Goal: Task Accomplishment & Management: Manage account settings

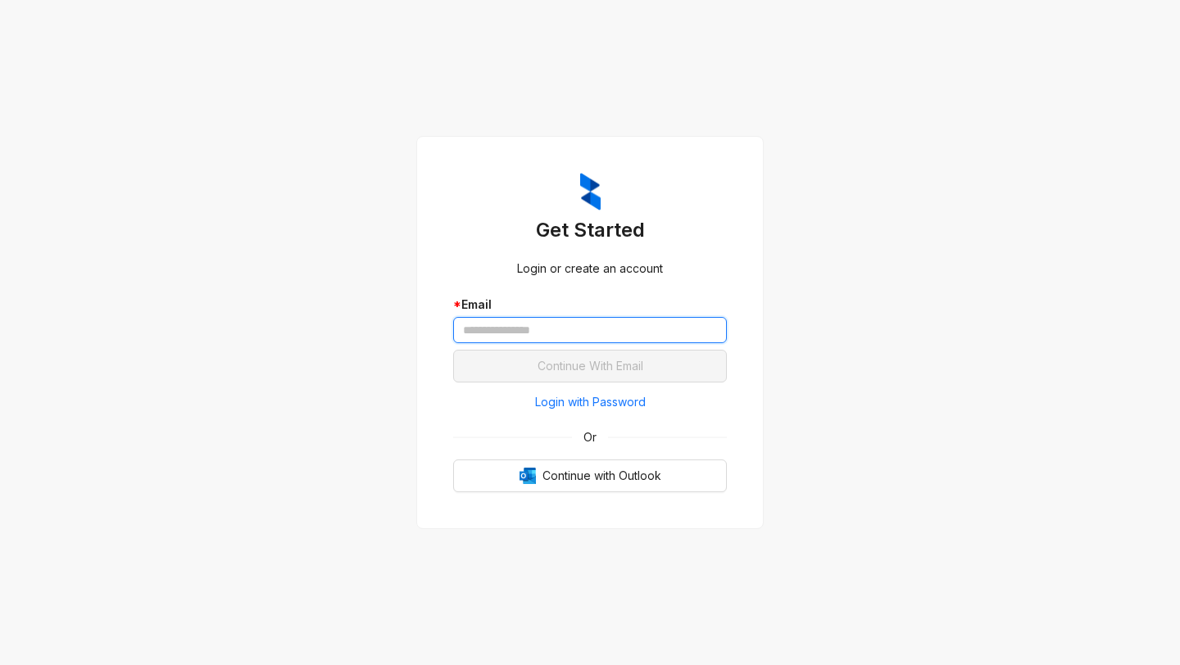
click at [558, 332] on input "text" at bounding box center [590, 330] width 274 height 26
type input "**********"
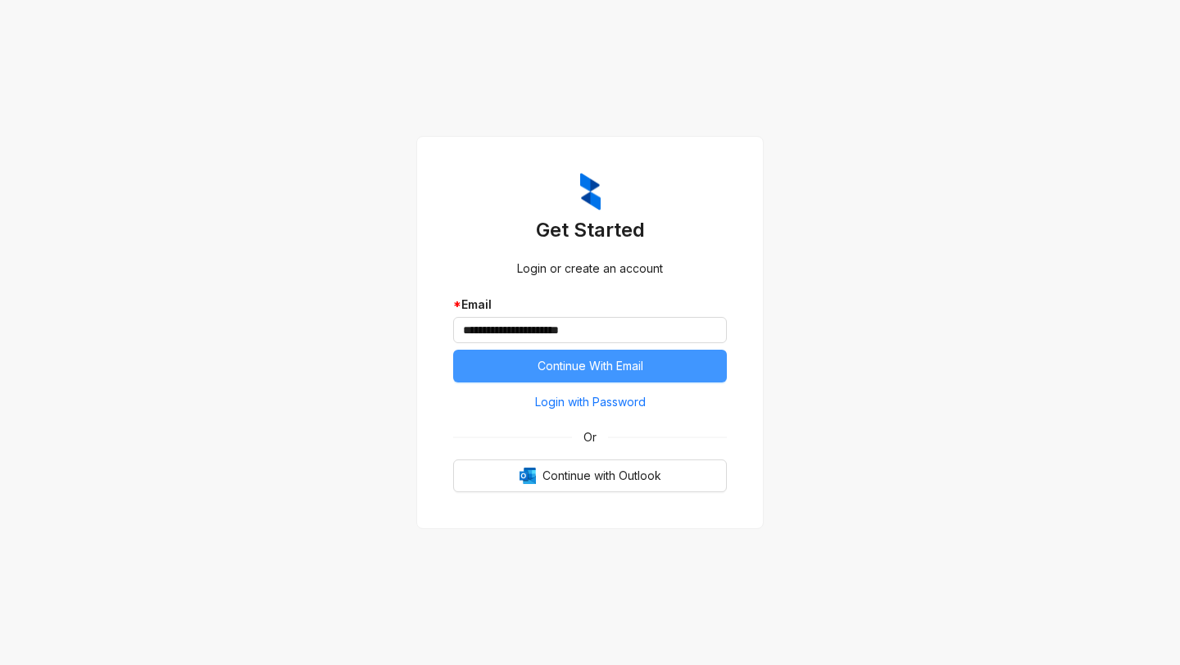
click at [610, 374] on span "Continue With Email" at bounding box center [591, 366] width 106 height 18
click at [639, 359] on span "Continue With Email" at bounding box center [591, 366] width 106 height 18
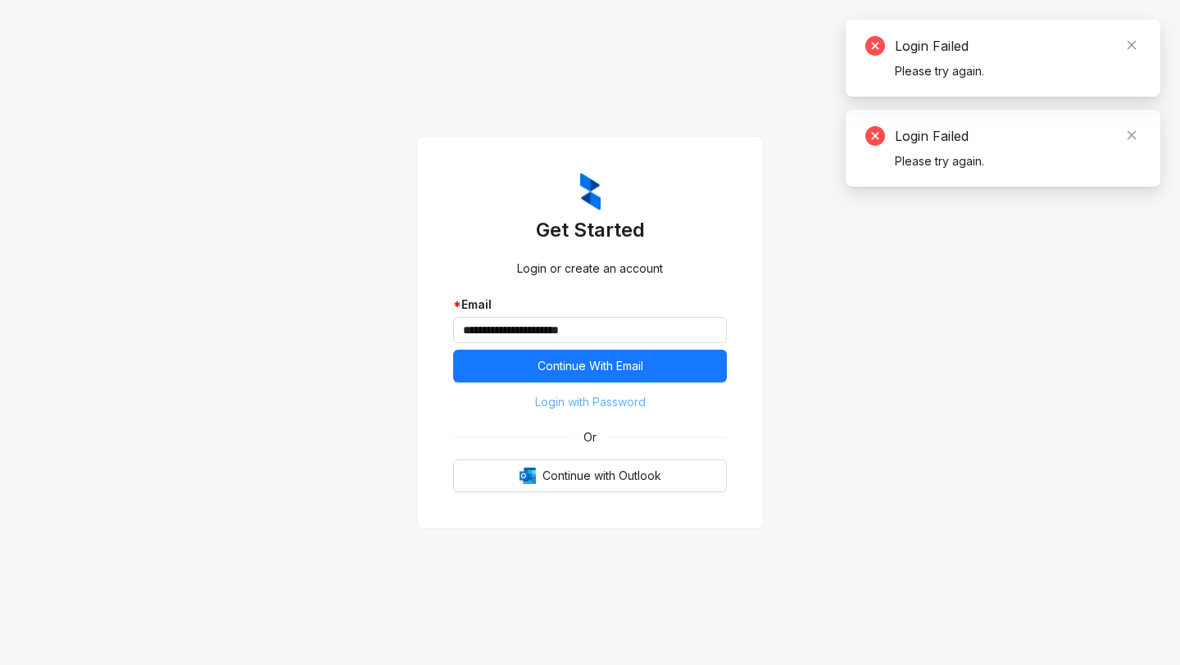
click at [608, 396] on span "Login with Password" at bounding box center [590, 402] width 111 height 18
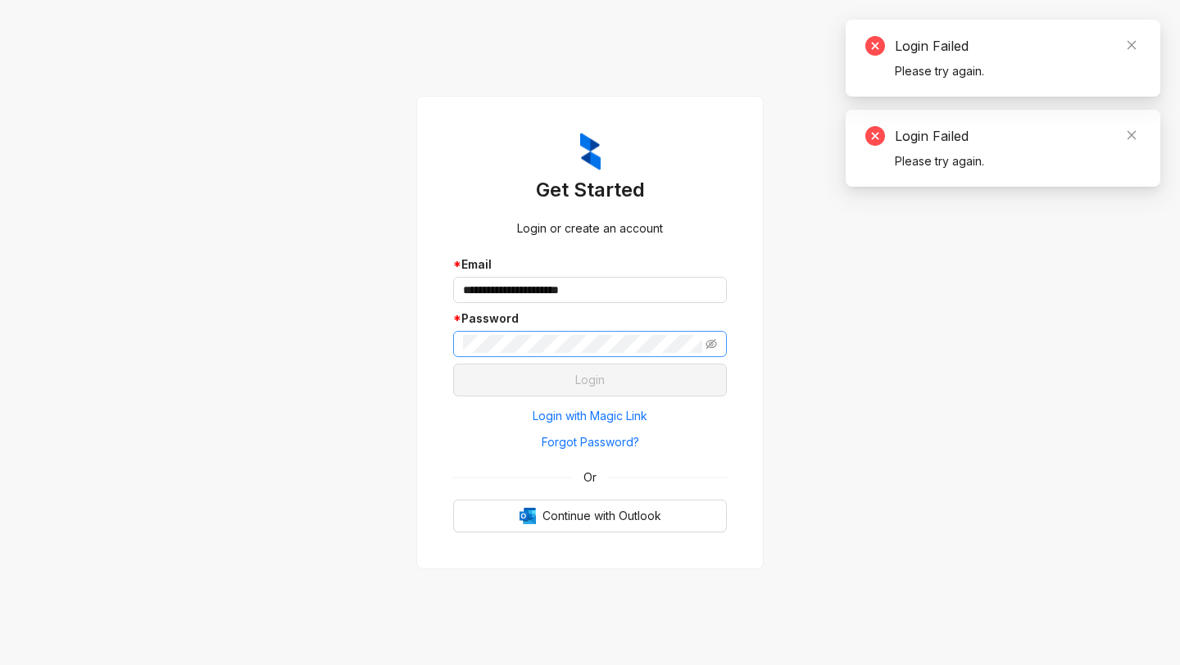
click at [588, 334] on span at bounding box center [590, 344] width 274 height 26
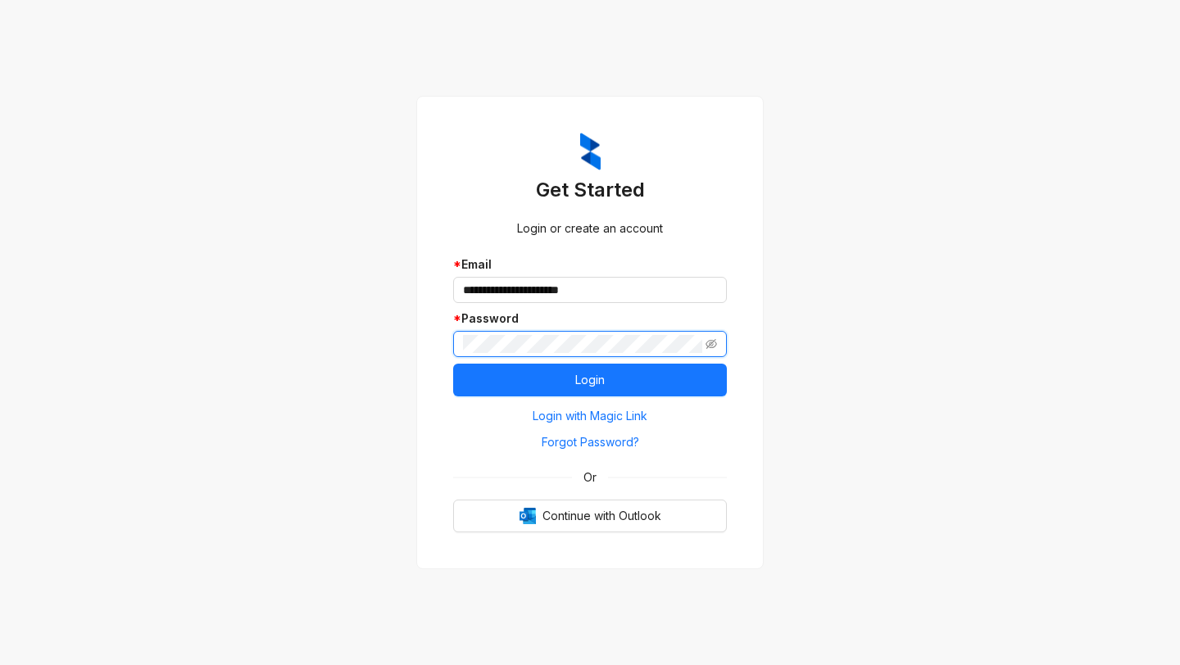
click at [453, 364] on button "Login" at bounding box center [590, 380] width 274 height 33
